Goal: Find specific page/section: Find specific page/section

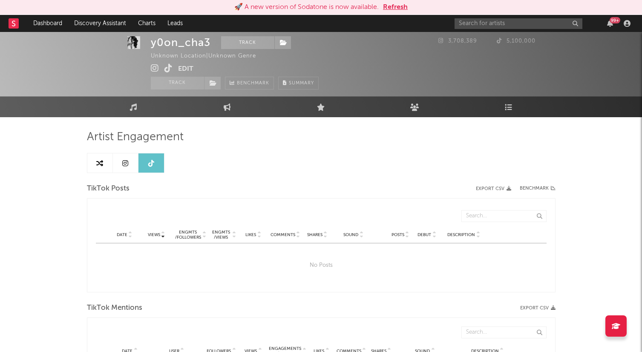
select select "1w"
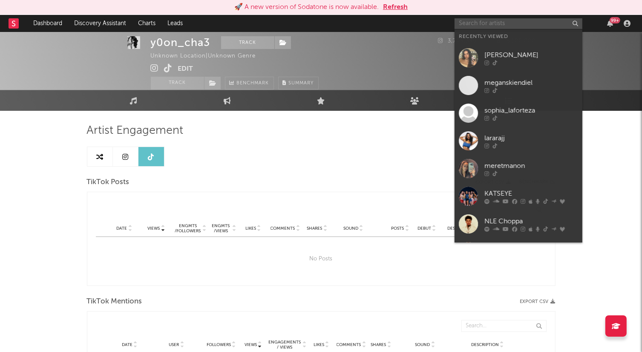
click at [501, 26] on input "text" at bounding box center [519, 23] width 128 height 11
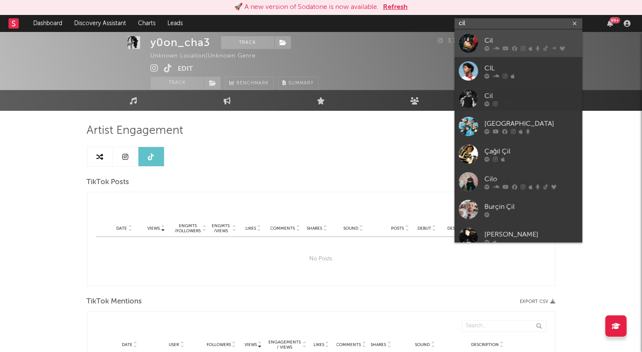
type input "cil"
click at [501, 36] on div "Cil" at bounding box center [531, 40] width 94 height 10
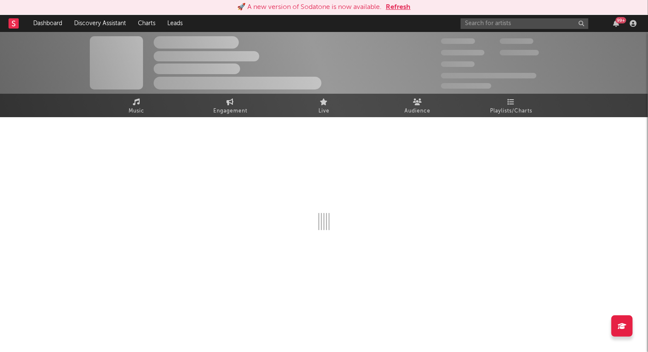
select select "6m"
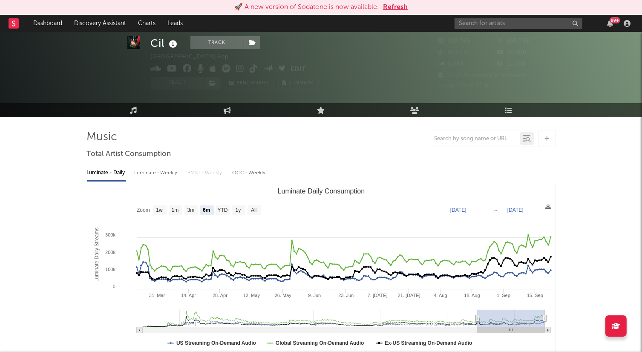
scroll to position [22, 0]
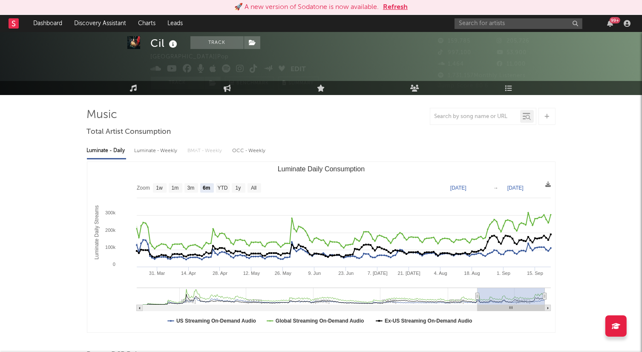
click at [168, 150] on div "Luminate - Weekly" at bounding box center [157, 151] width 45 height 14
select select "6m"
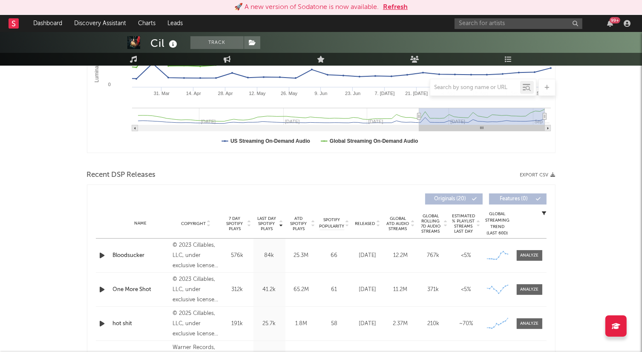
scroll to position [0, 0]
